Goal: Task Accomplishment & Management: Complete application form

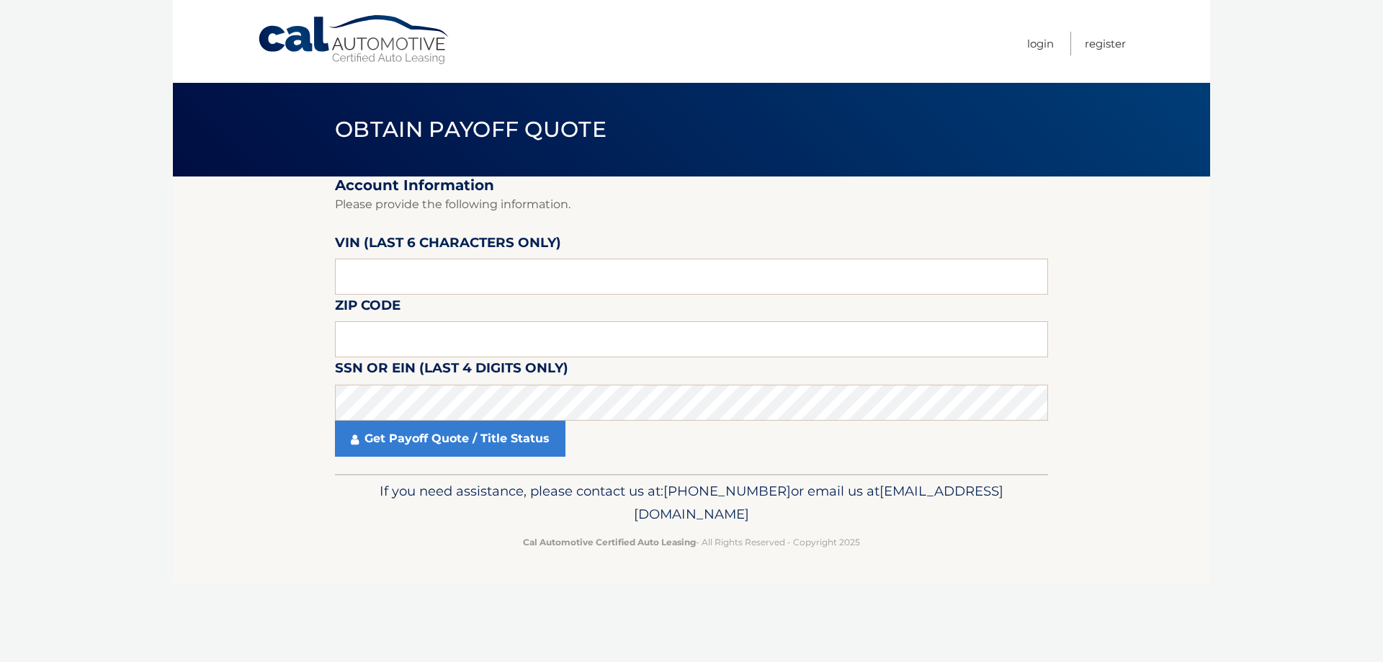
click at [404, 298] on fieldset "Account Information Please provide the following information. [PERSON_NAME] (la…" at bounding box center [691, 325] width 713 height 298
click at [379, 271] on input "text" at bounding box center [691, 277] width 713 height 36
click at [388, 277] on input "text" at bounding box center [691, 277] width 713 height 36
type input "1*****"
click at [364, 281] on input "text" at bounding box center [691, 277] width 713 height 36
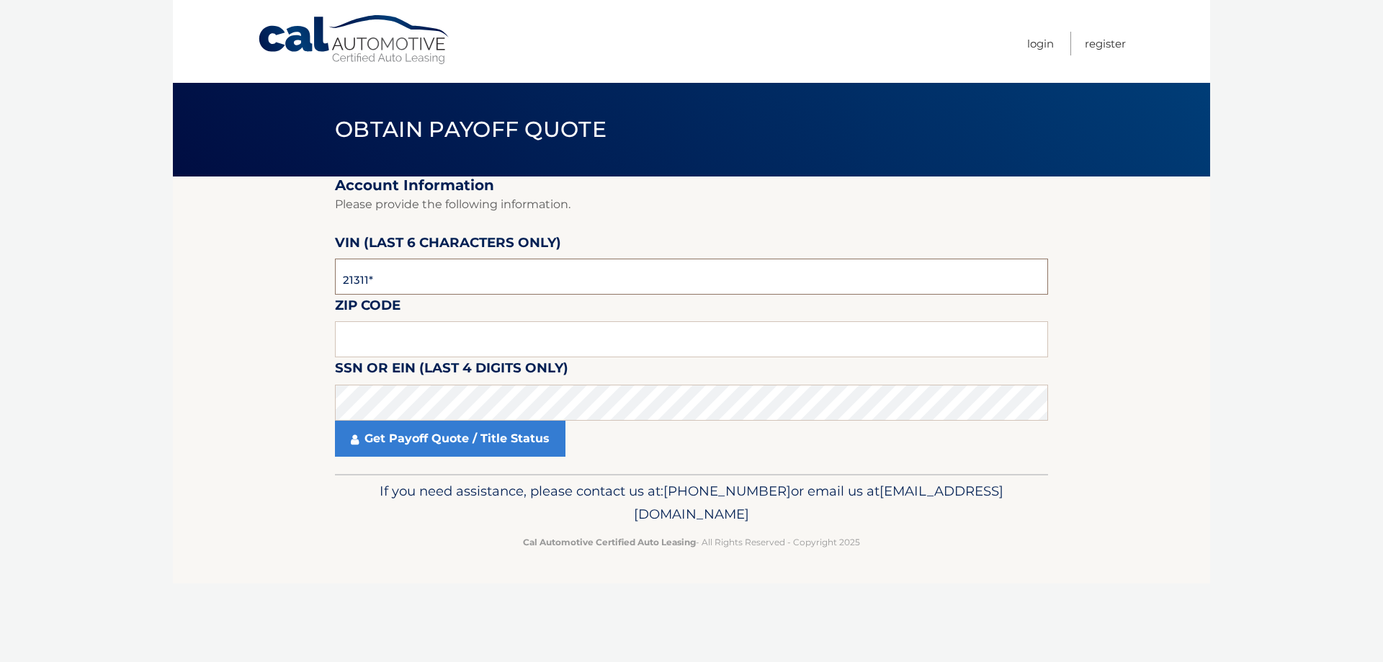
type input "213111"
click at [352, 342] on input "text" at bounding box center [691, 339] width 713 height 36
click at [352, 334] on input "text" at bounding box center [691, 339] width 713 height 36
type input "08515"
click at [386, 444] on link "Get Payoff Quote / Title Status" at bounding box center [450, 439] width 231 height 36
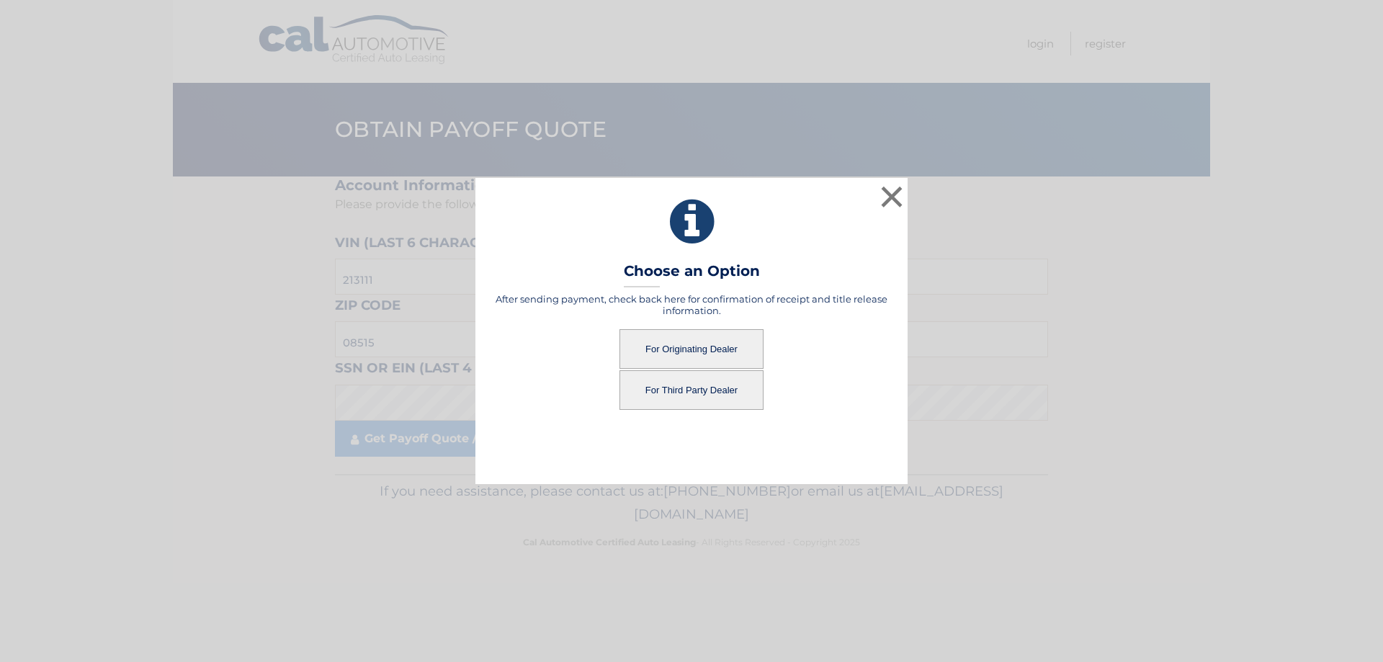
click at [681, 349] on button "For Originating Dealer" at bounding box center [691, 349] width 144 height 40
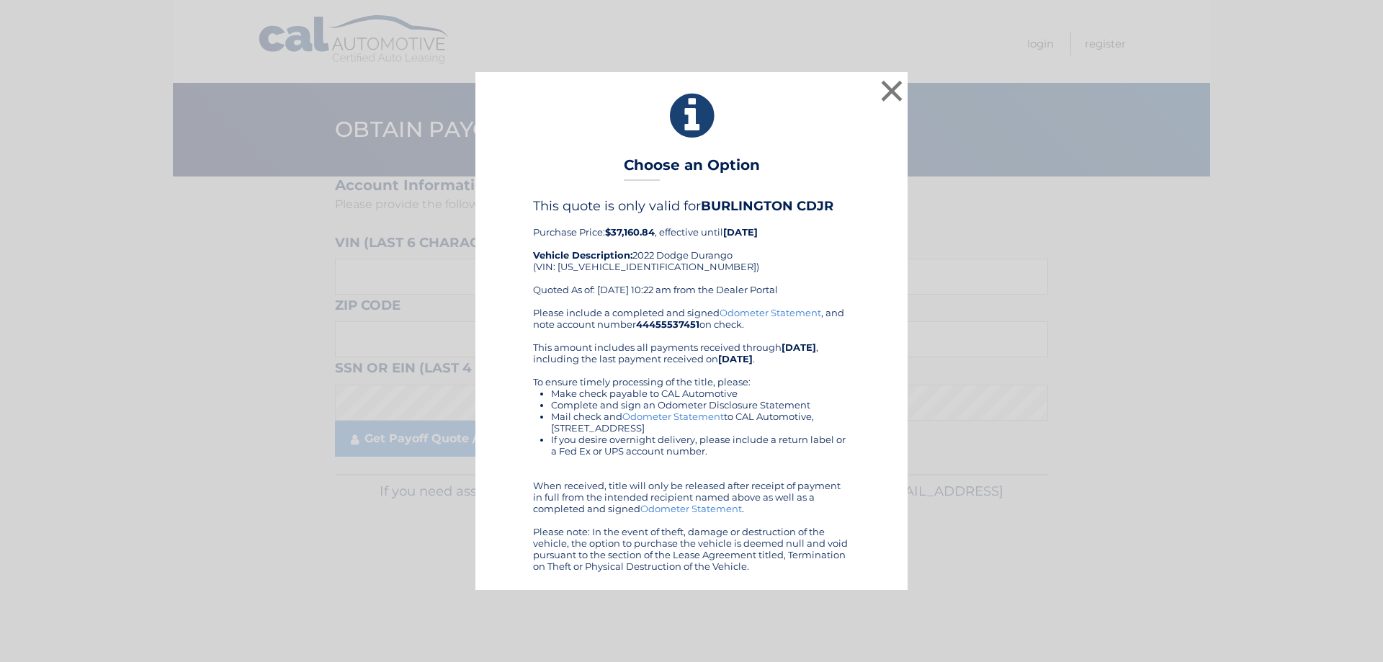
drag, startPoint x: 528, startPoint y: 204, endPoint x: 787, endPoint y: 545, distance: 427.7
click at [801, 562] on div "This quote is only valid for BURLINGTON CDJR Purchase Price: $37,160.84 , effec…" at bounding box center [691, 384] width 396 height 373
click at [890, 88] on button "×" at bounding box center [891, 90] width 29 height 29
